Goal: Information Seeking & Learning: Learn about a topic

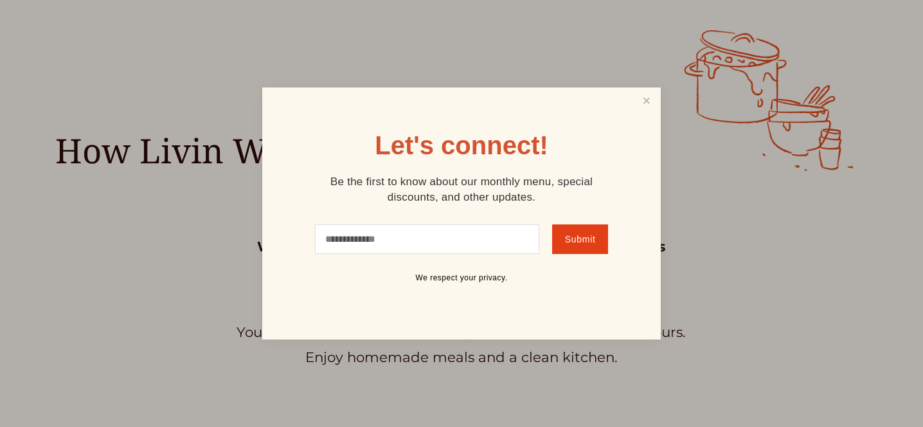
scroll to position [521, 0]
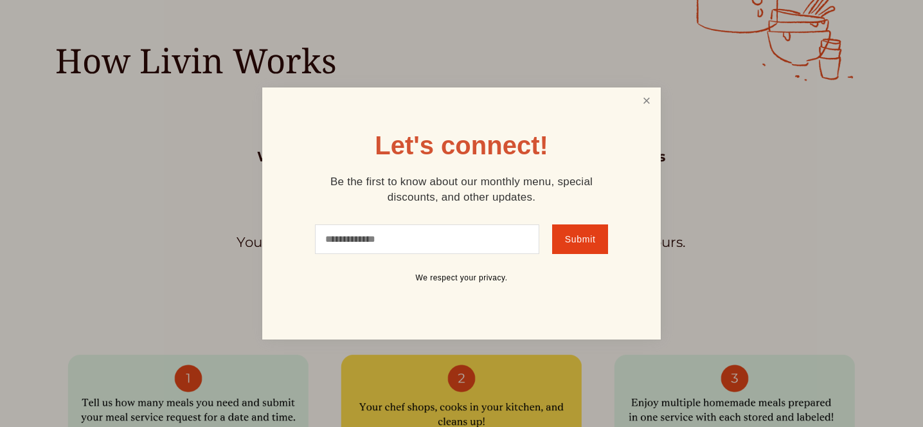
click at [644, 109] on link "Close" at bounding box center [646, 101] width 24 height 24
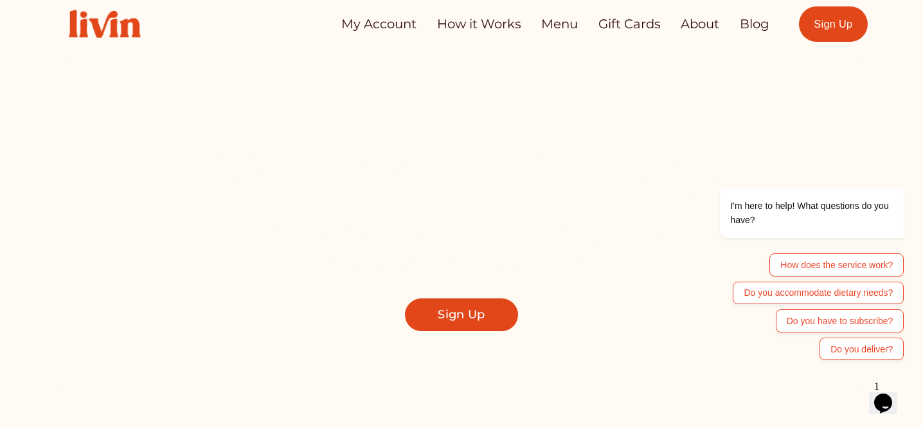
scroll to position [0, 0]
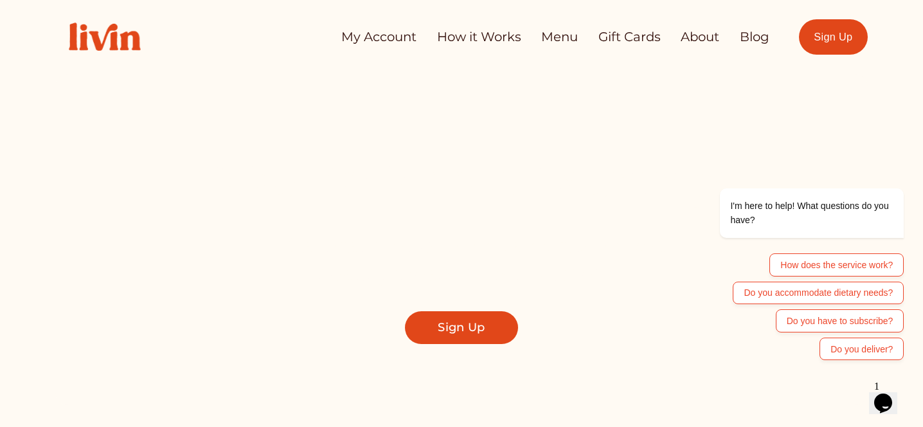
click at [501, 31] on link "How it Works" at bounding box center [479, 36] width 84 height 25
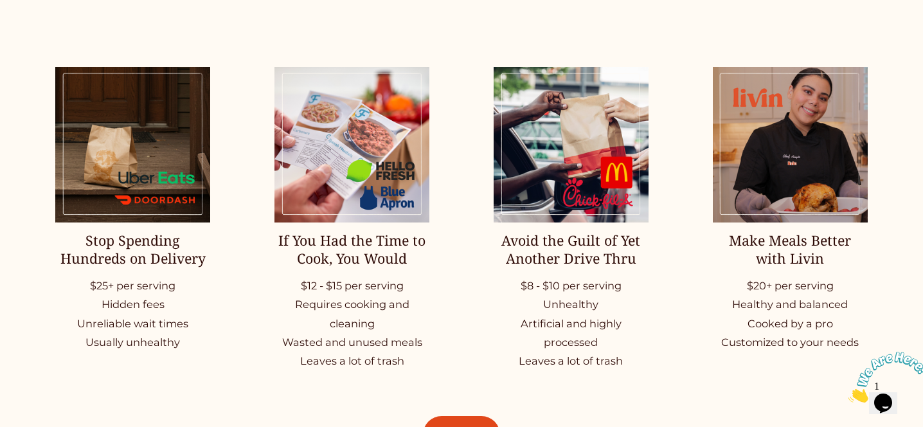
scroll to position [1700, 0]
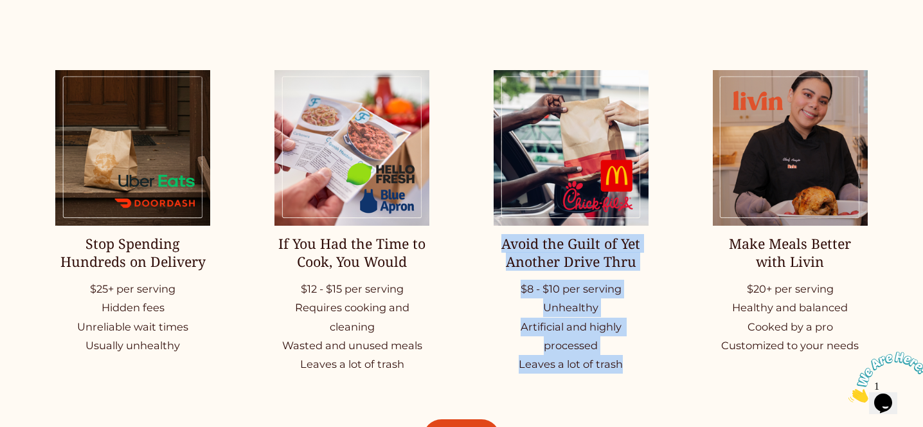
drag, startPoint x: 490, startPoint y: 242, endPoint x: 622, endPoint y: 368, distance: 183.2
click at [622, 368] on ul "Stop Spending Hundreds on Delivery $25+ per serving Hidden fees Unreliable wait…" at bounding box center [461, 222] width 923 height 304
click at [622, 368] on p "$8 - $10 per serving Unhealthy Artificial and highly processed Leaves a lot of …" at bounding box center [571, 327] width 155 height 94
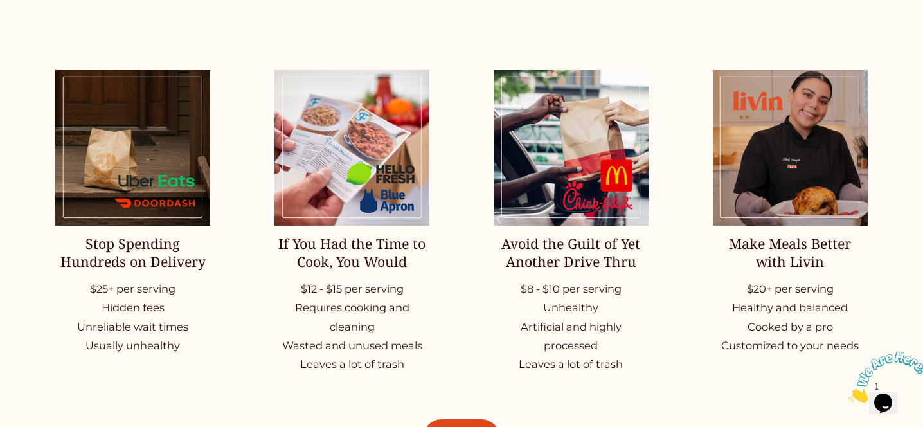
click at [741, 253] on h2 "Make Meals Better with Livin" at bounding box center [790, 252] width 155 height 35
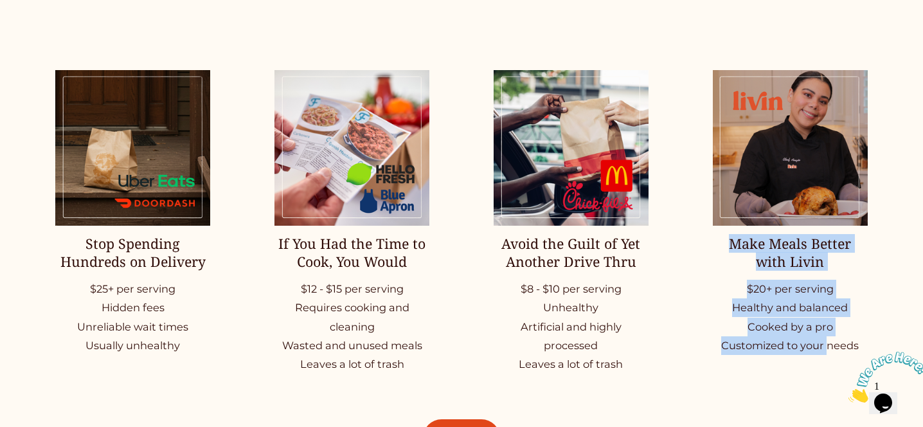
drag, startPoint x: 733, startPoint y: 245, endPoint x: 827, endPoint y: 335, distance: 130.5
click at [828, 336] on div "Make Meals Better with Livin $20+ per serving Healthy and balanced Cooked by a …" at bounding box center [790, 295] width 155 height 120
click at [827, 335] on p "$20+ per serving Healthy and balanced Cooked by a pro Customized to your needs" at bounding box center [790, 317] width 155 height 75
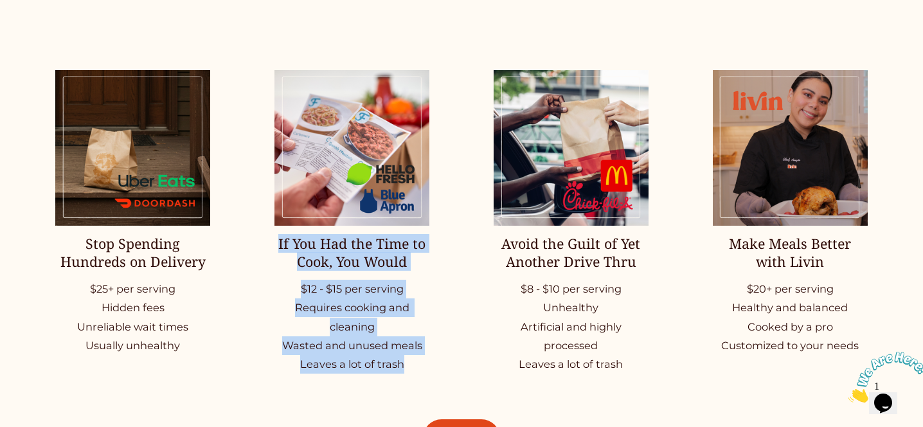
drag, startPoint x: 273, startPoint y: 245, endPoint x: 419, endPoint y: 363, distance: 187.8
click at [419, 363] on ul "Stop Spending Hundreds on Delivery $25+ per serving Hidden fees Unreliable wait…" at bounding box center [461, 222] width 923 height 304
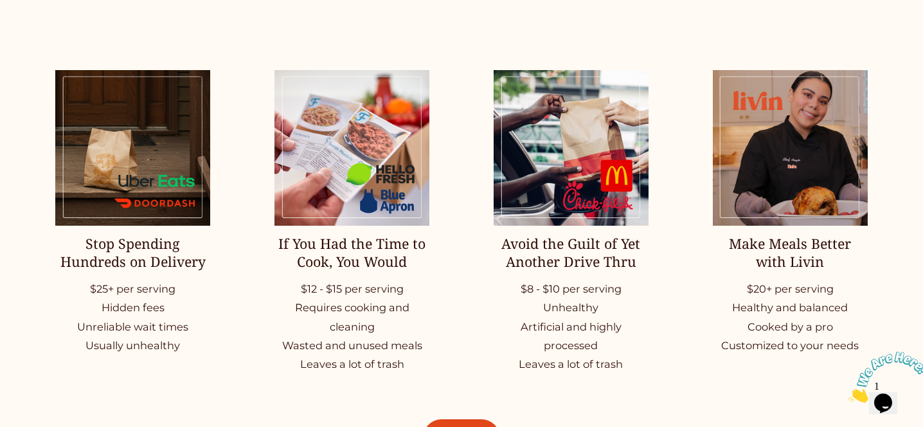
click at [157, 271] on div "Stop Spending Hundreds on Delivery $25+ per serving Hidden fees Unreliable wait…" at bounding box center [132, 295] width 155 height 120
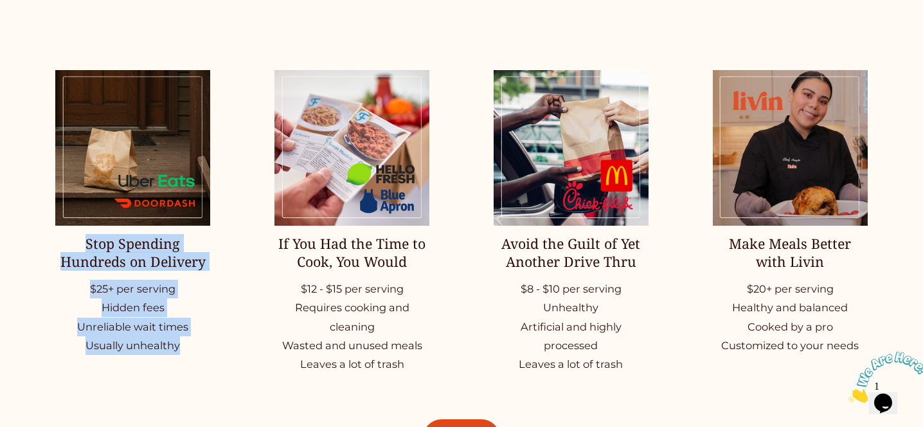
drag, startPoint x: 82, startPoint y: 241, endPoint x: 187, endPoint y: 344, distance: 146.8
click at [194, 345] on div "Stop Spending Hundreds on Delivery $25+ per serving Hidden fees Unreliable wait…" at bounding box center [132, 295] width 155 height 120
click at [187, 344] on p "$25+ per serving Hidden fees Unreliable wait times Usually unhealthy" at bounding box center [132, 317] width 155 height 75
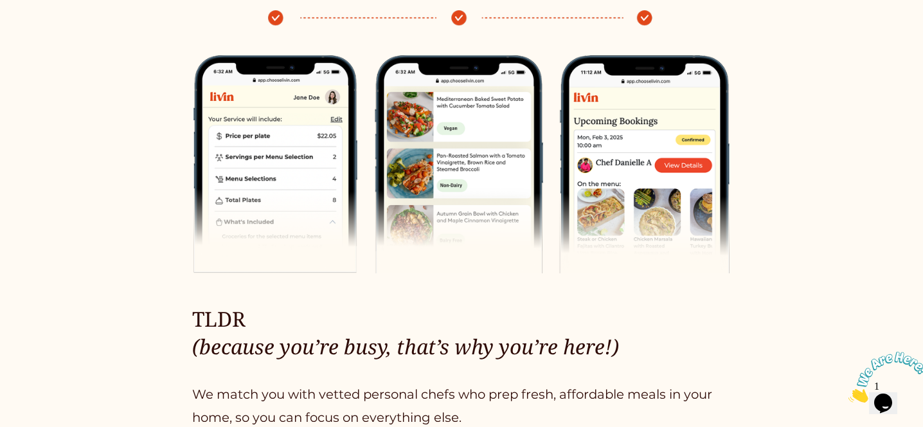
scroll to position [0, 0]
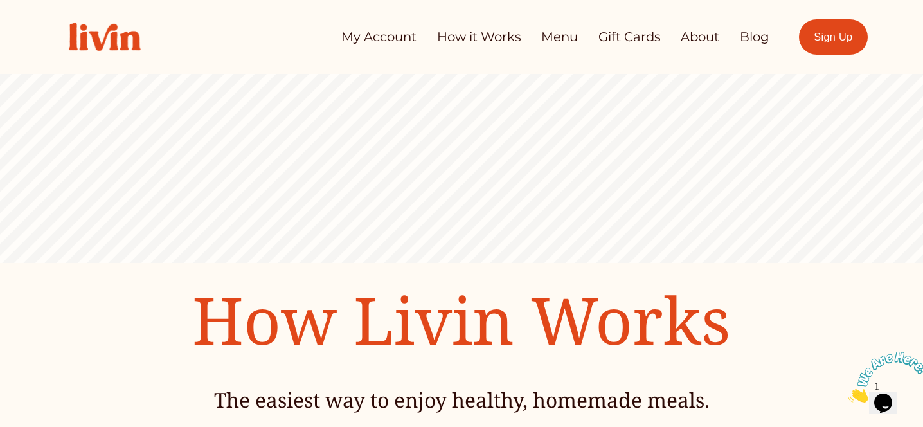
click at [561, 35] on link "Menu" at bounding box center [559, 36] width 37 height 25
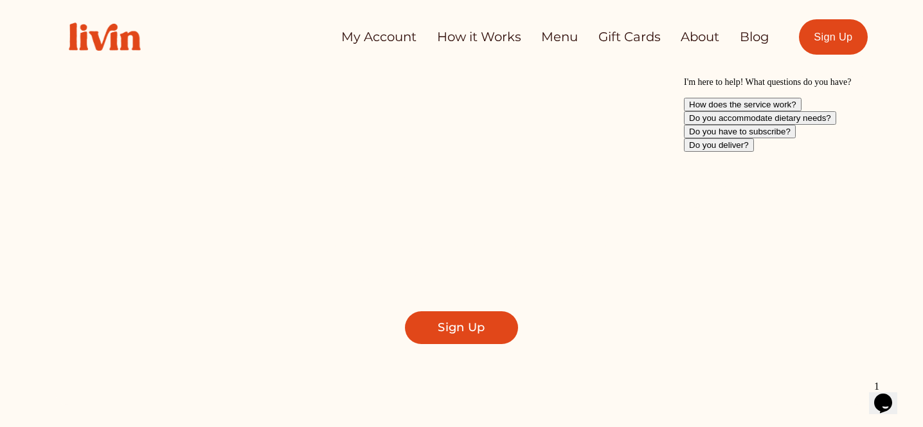
click at [701, 42] on link "About" at bounding box center [700, 36] width 39 height 25
